Goal: Navigation & Orientation: Find specific page/section

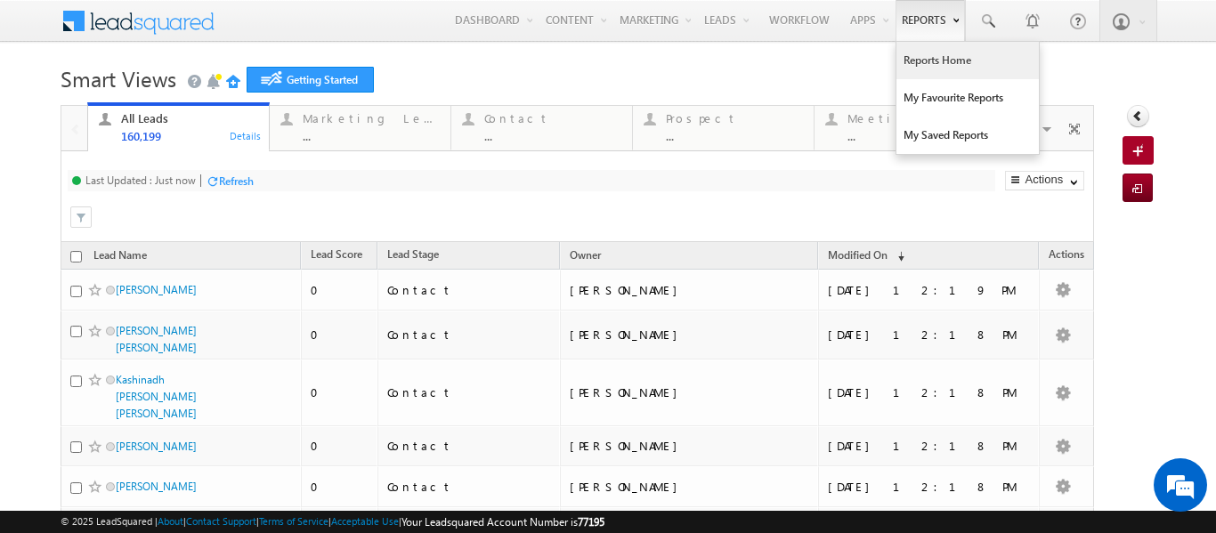
click at [907, 63] on link "Reports Home" at bounding box center [967, 60] width 142 height 37
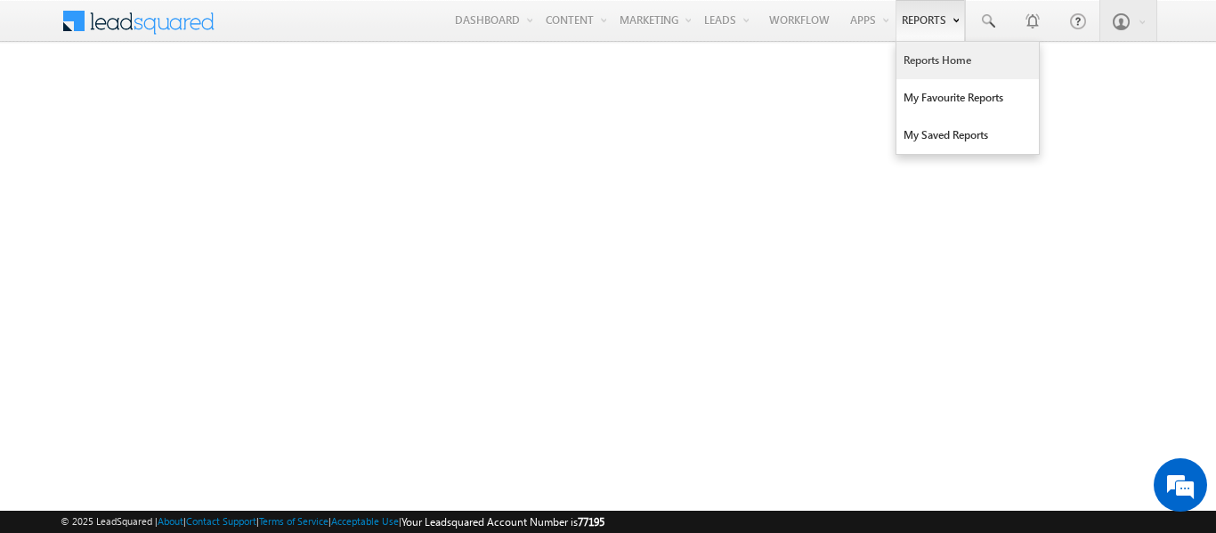
click at [927, 55] on link "Reports Home" at bounding box center [967, 60] width 142 height 37
